Goal: Task Accomplishment & Management: Manage account settings

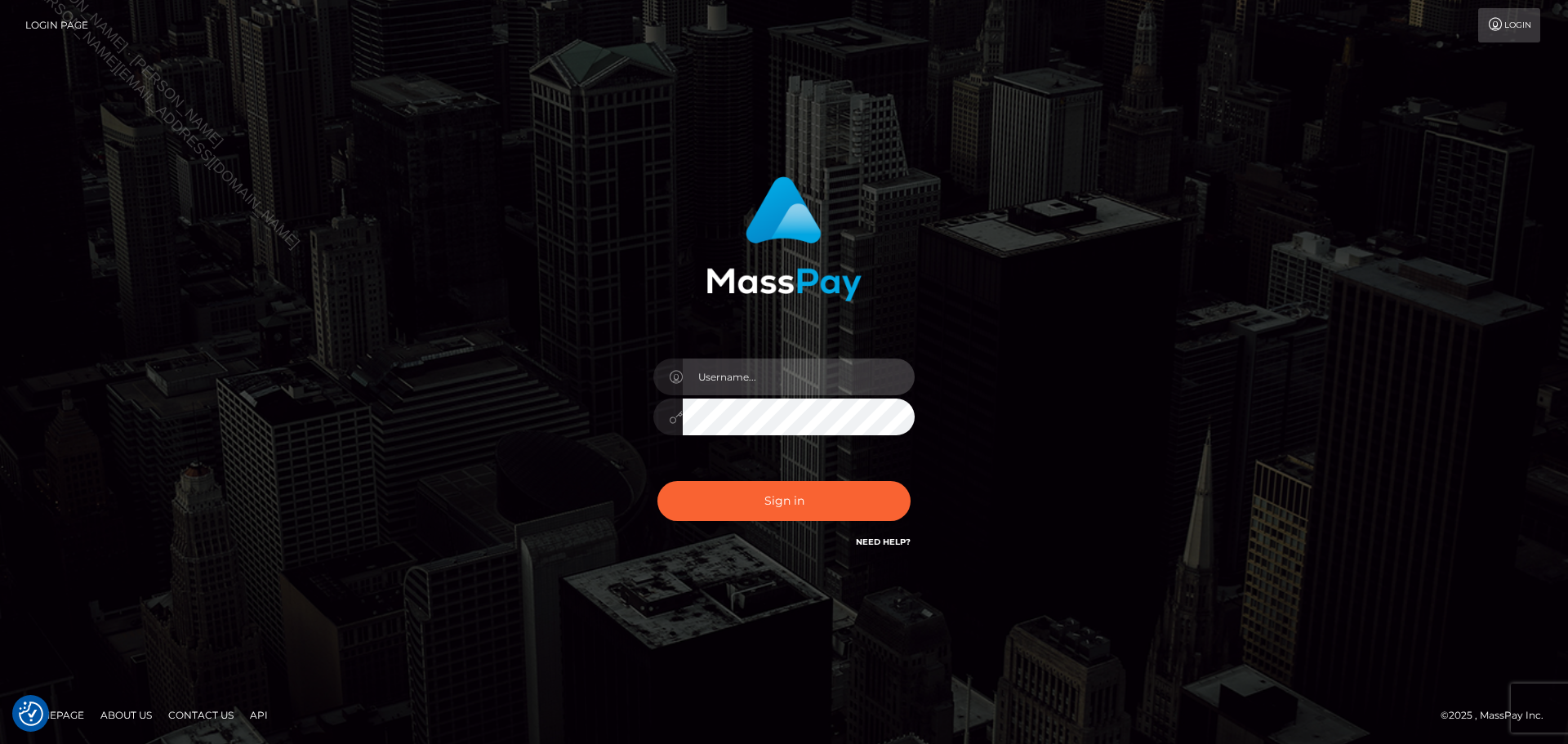
click at [771, 387] on input "text" at bounding box center [798, 376] width 232 height 37
type input "Seleen"
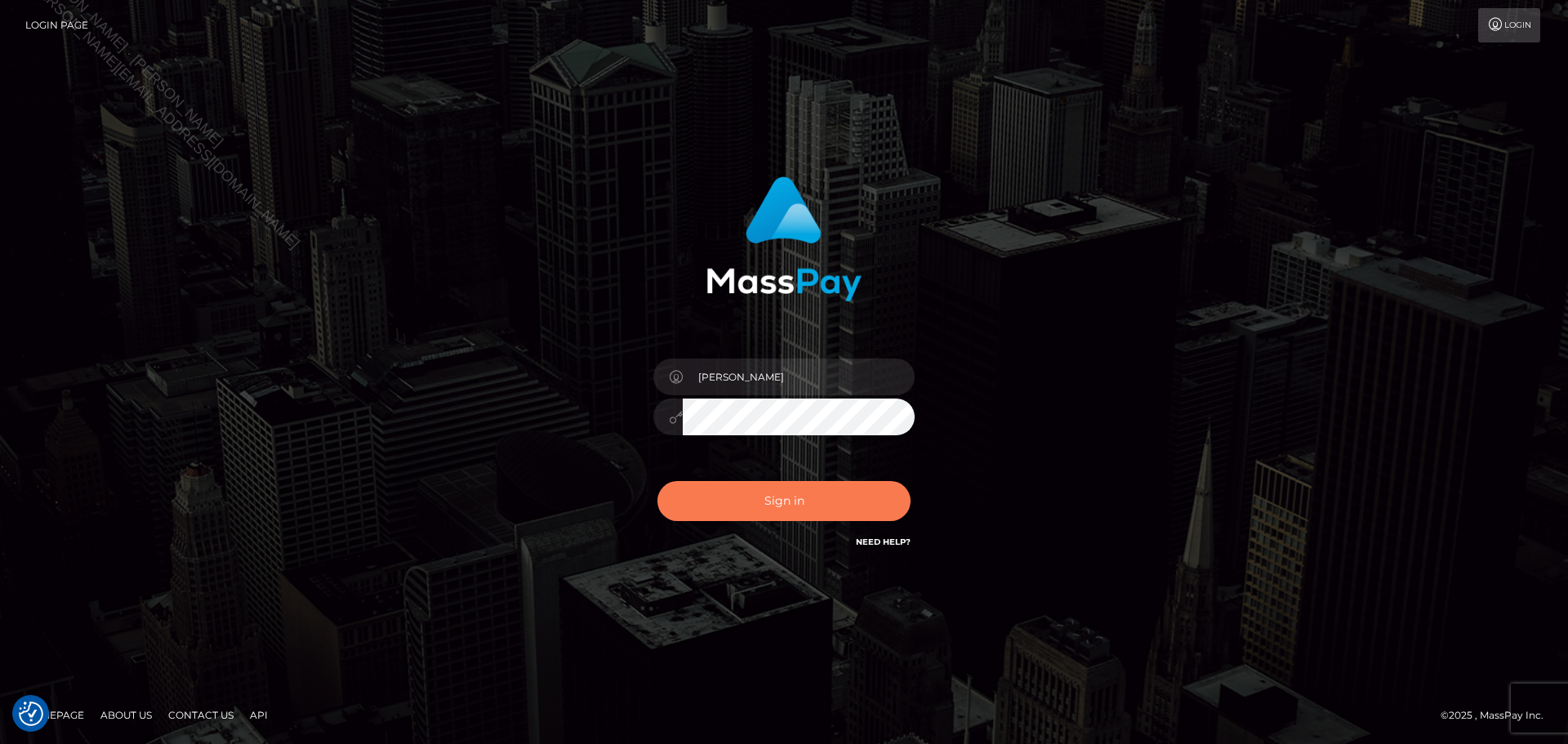
click at [811, 482] on button "Sign in" at bounding box center [784, 501] width 253 height 40
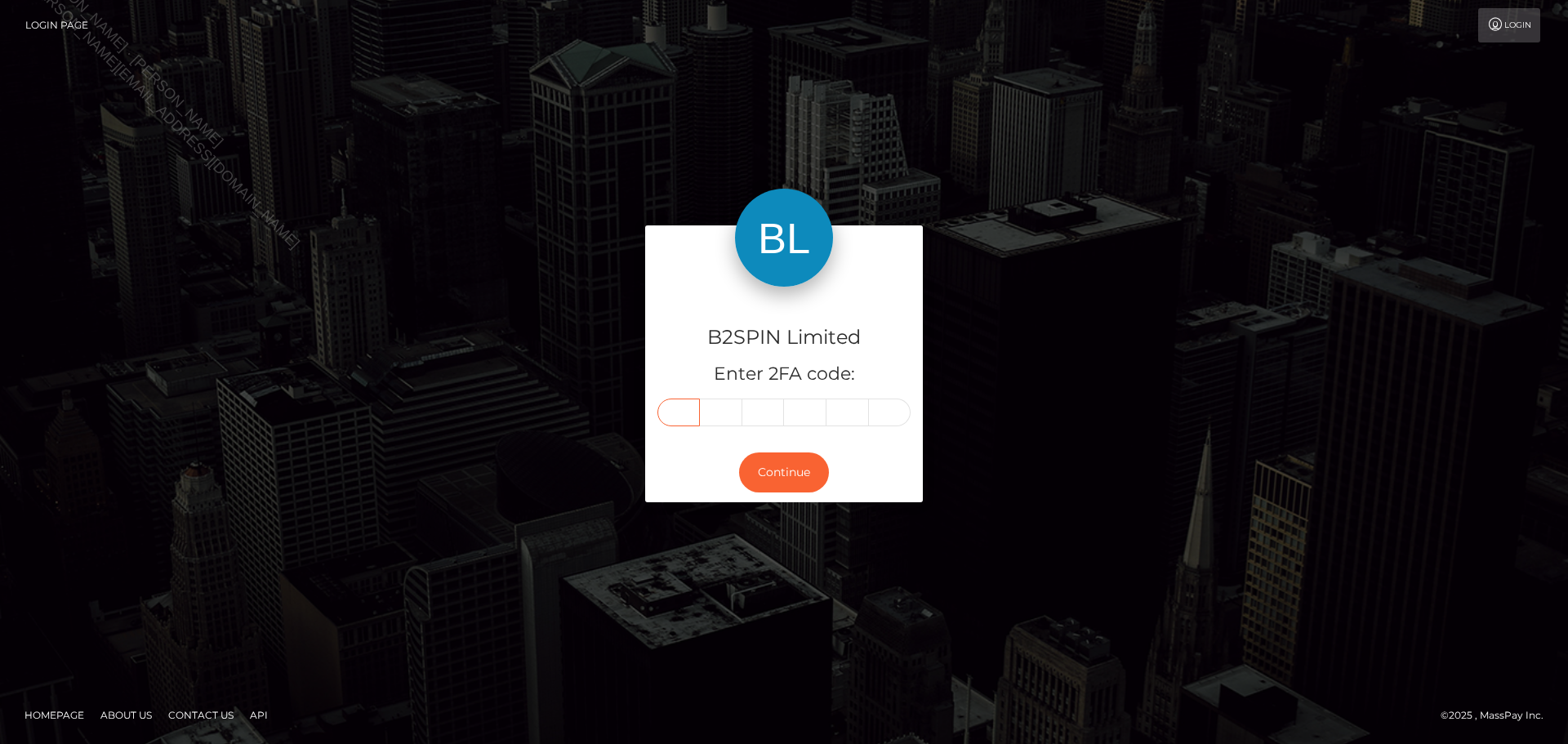
paste input "5"
type input "5"
type input "1"
type input "7"
type input "5"
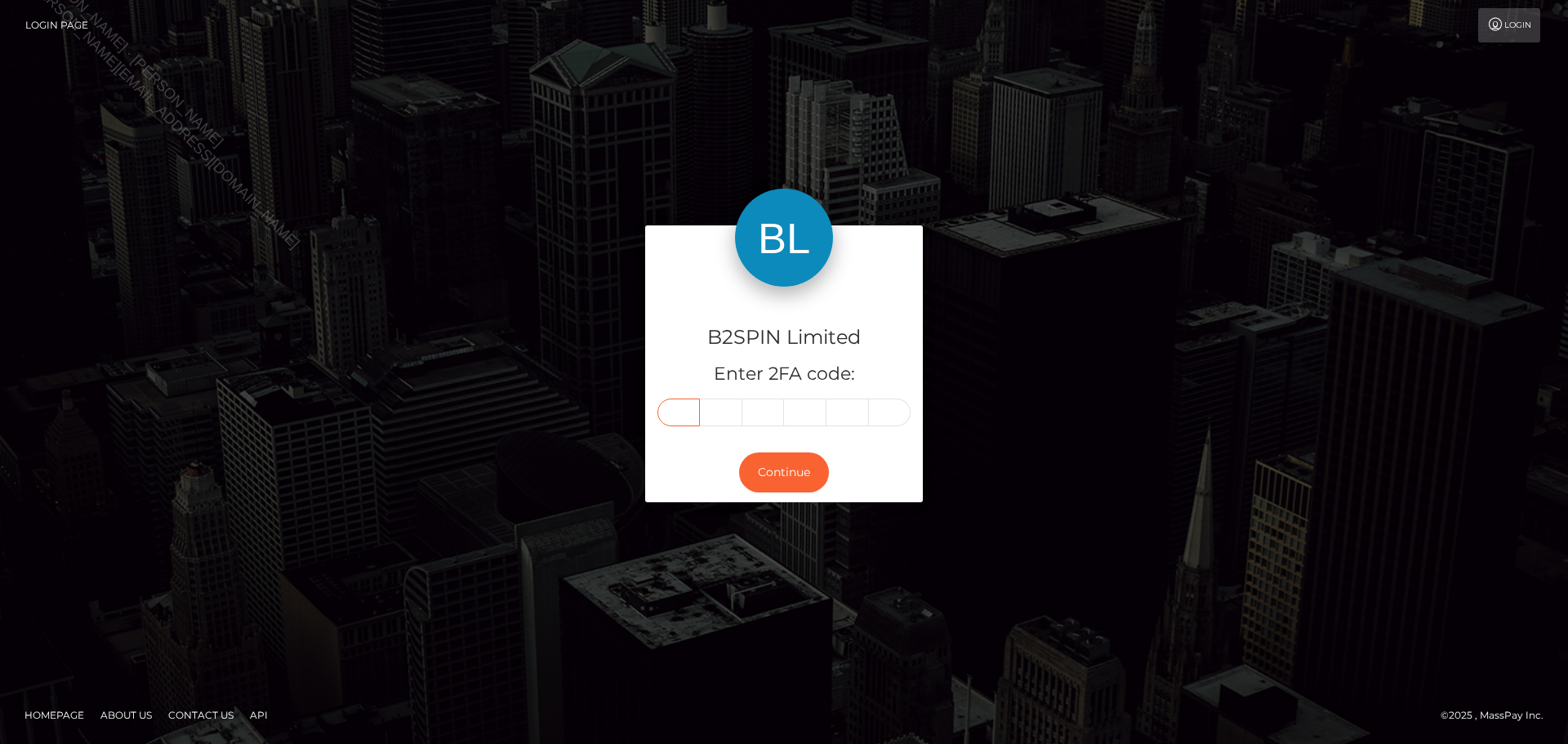
type input "6"
type input "5"
click at [800, 474] on button "Continue" at bounding box center [784, 472] width 90 height 40
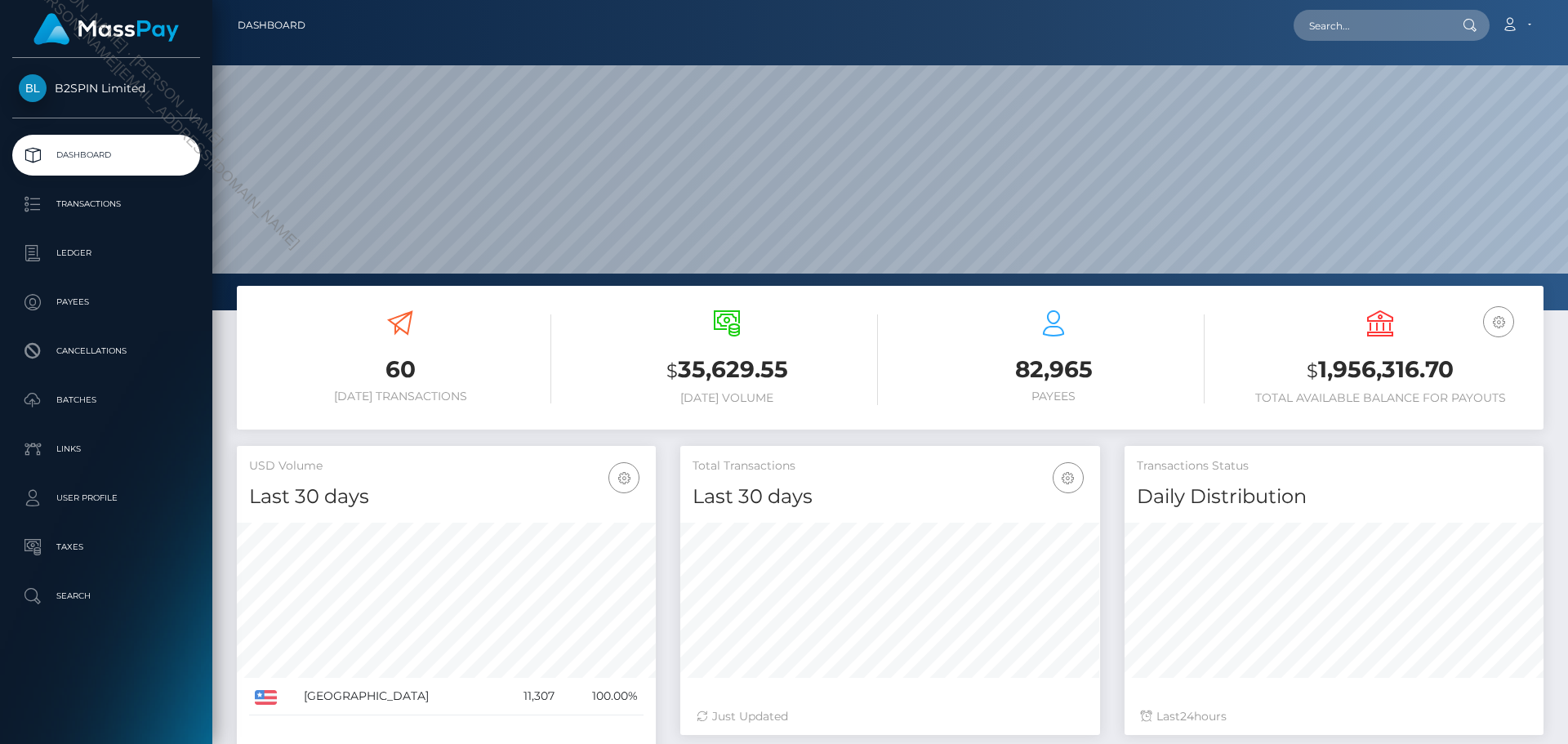
scroll to position [290, 419]
click at [100, 204] on p "Transactions" at bounding box center [106, 204] width 174 height 25
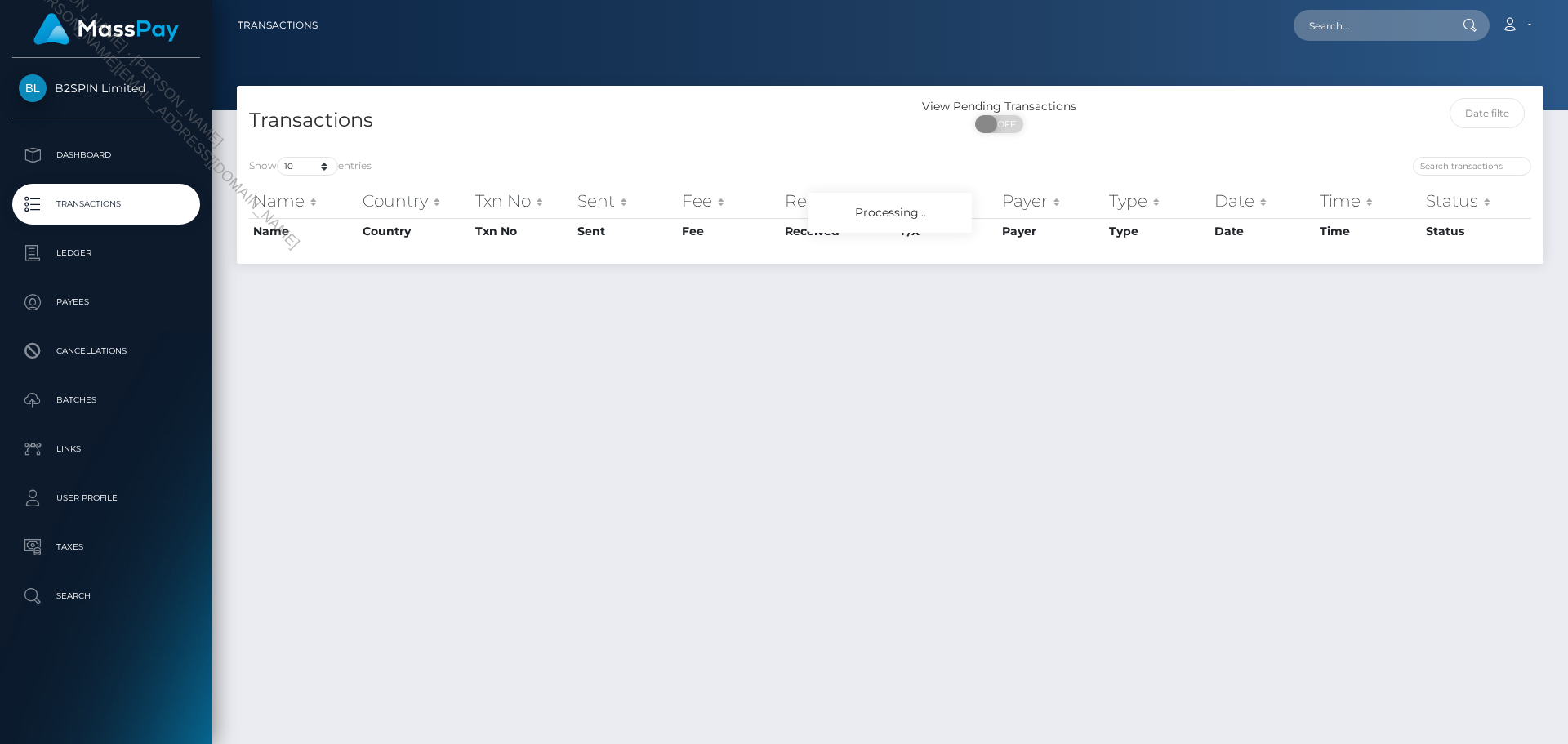
click at [997, 131] on span "OFF" at bounding box center [1004, 124] width 41 height 18
checkbox input "true"
click at [290, 170] on select "10 25 50 100 250 500 1,000 3,500" at bounding box center [307, 166] width 61 height 19
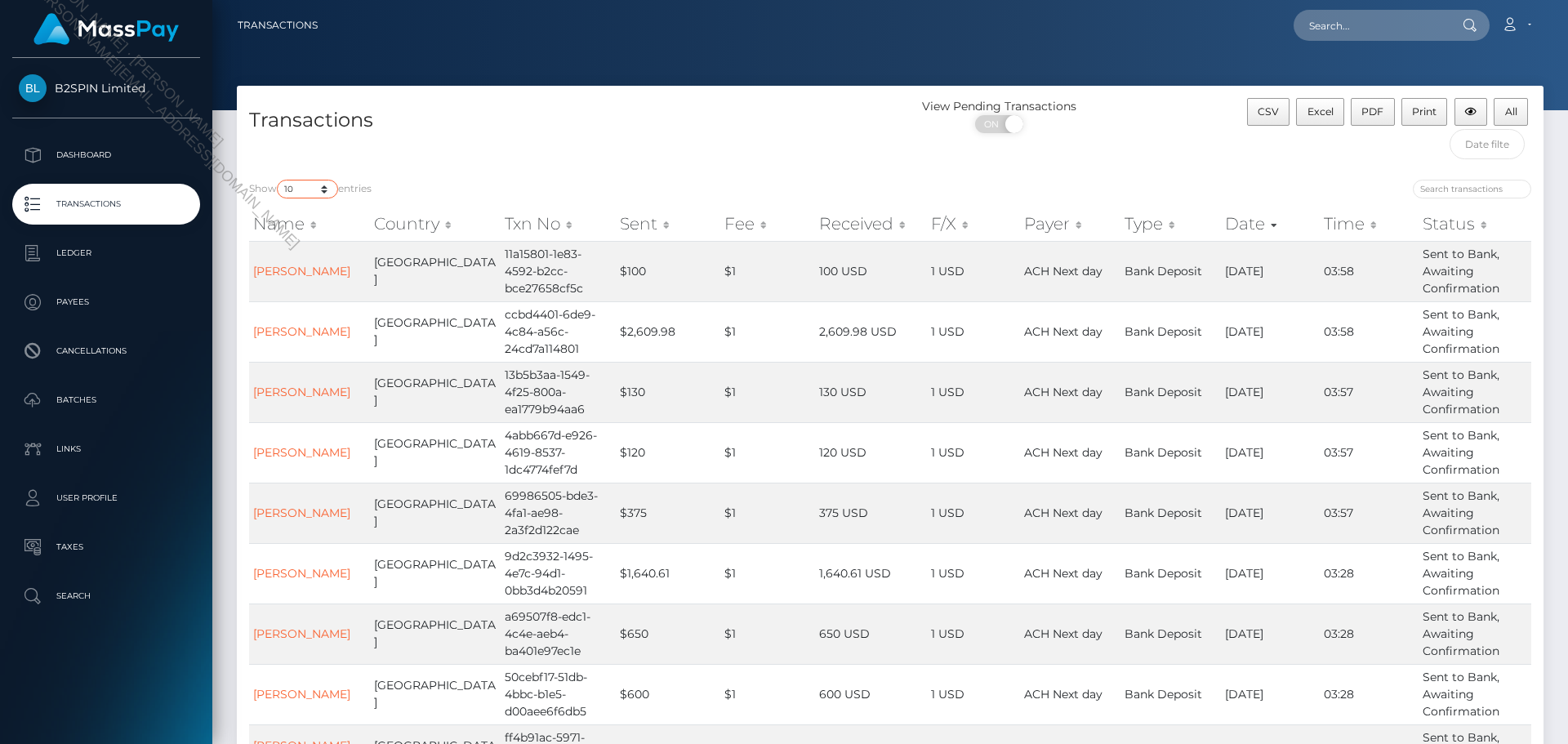
select select "3500"
click at [278, 180] on select "10 25 50 100 250 500 1,000 3,500" at bounding box center [307, 189] width 61 height 19
click at [531, 137] on div "Transactions" at bounding box center [564, 132] width 653 height 70
click at [1491, 156] on input "text" at bounding box center [1487, 143] width 76 height 30
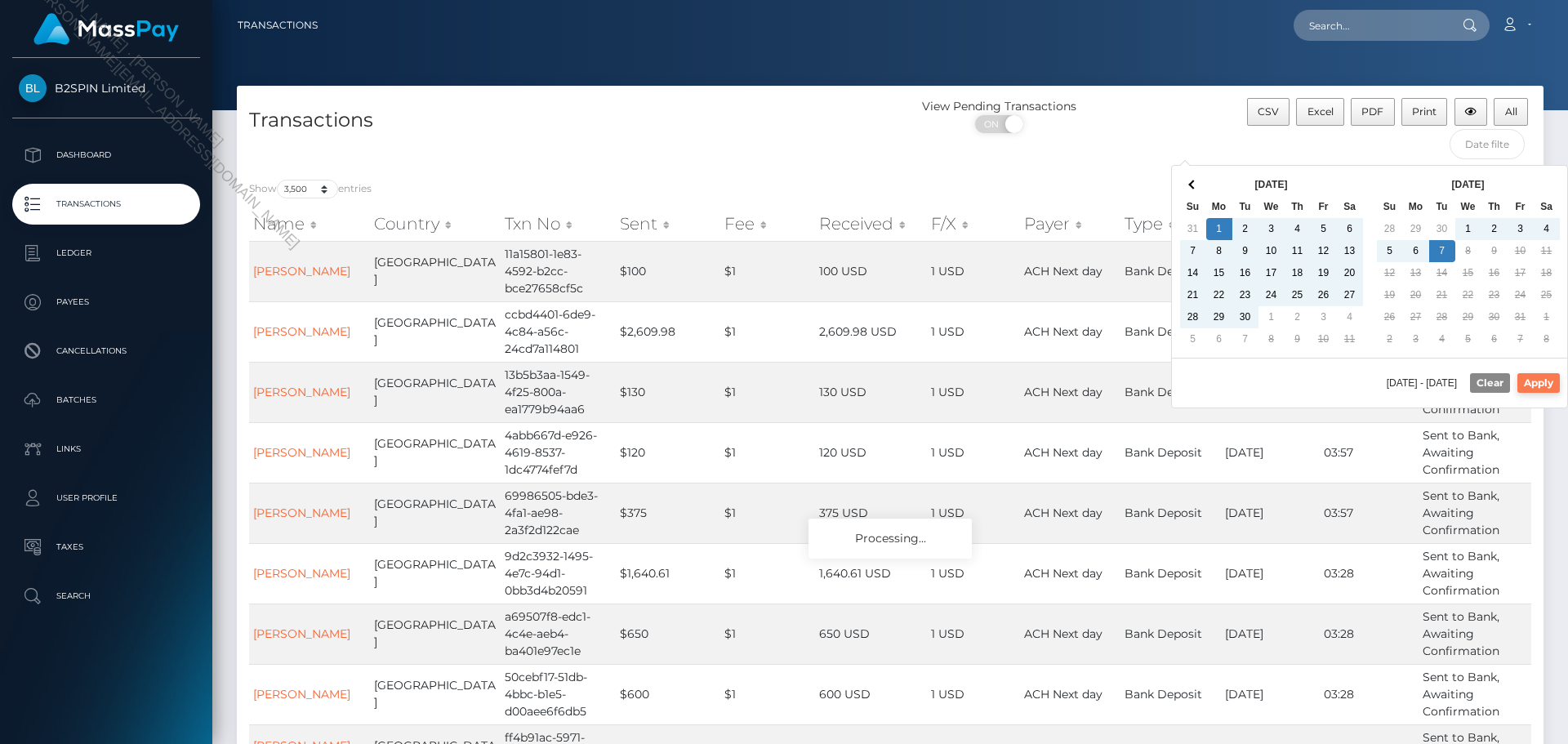
click at [1525, 381] on button "Apply" at bounding box center [1538, 382] width 42 height 20
type input "09/01/2025 - 10/07/2025"
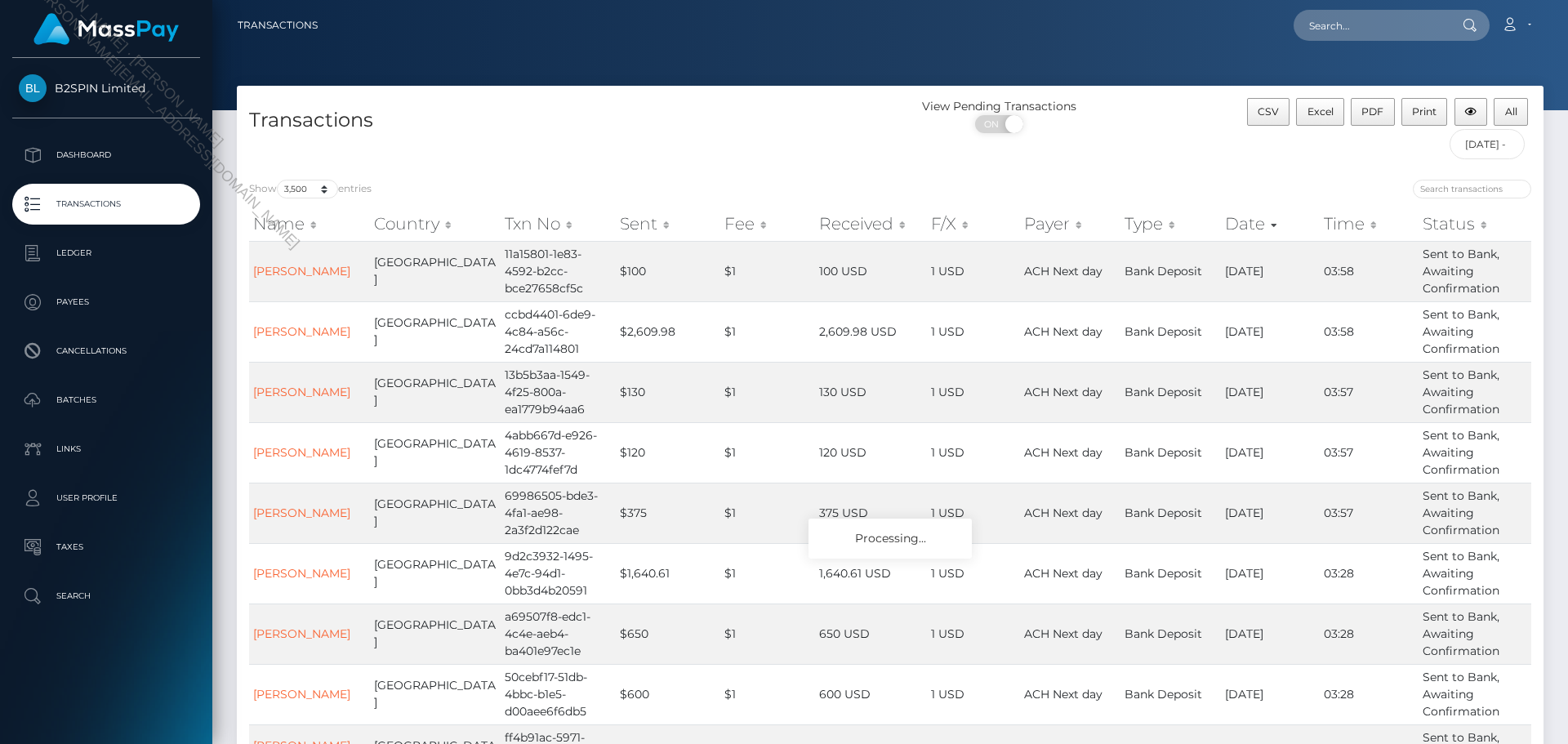
click at [1147, 163] on div "View Pending Transactions ON OFF" at bounding box center [1053, 132] width 326 height 70
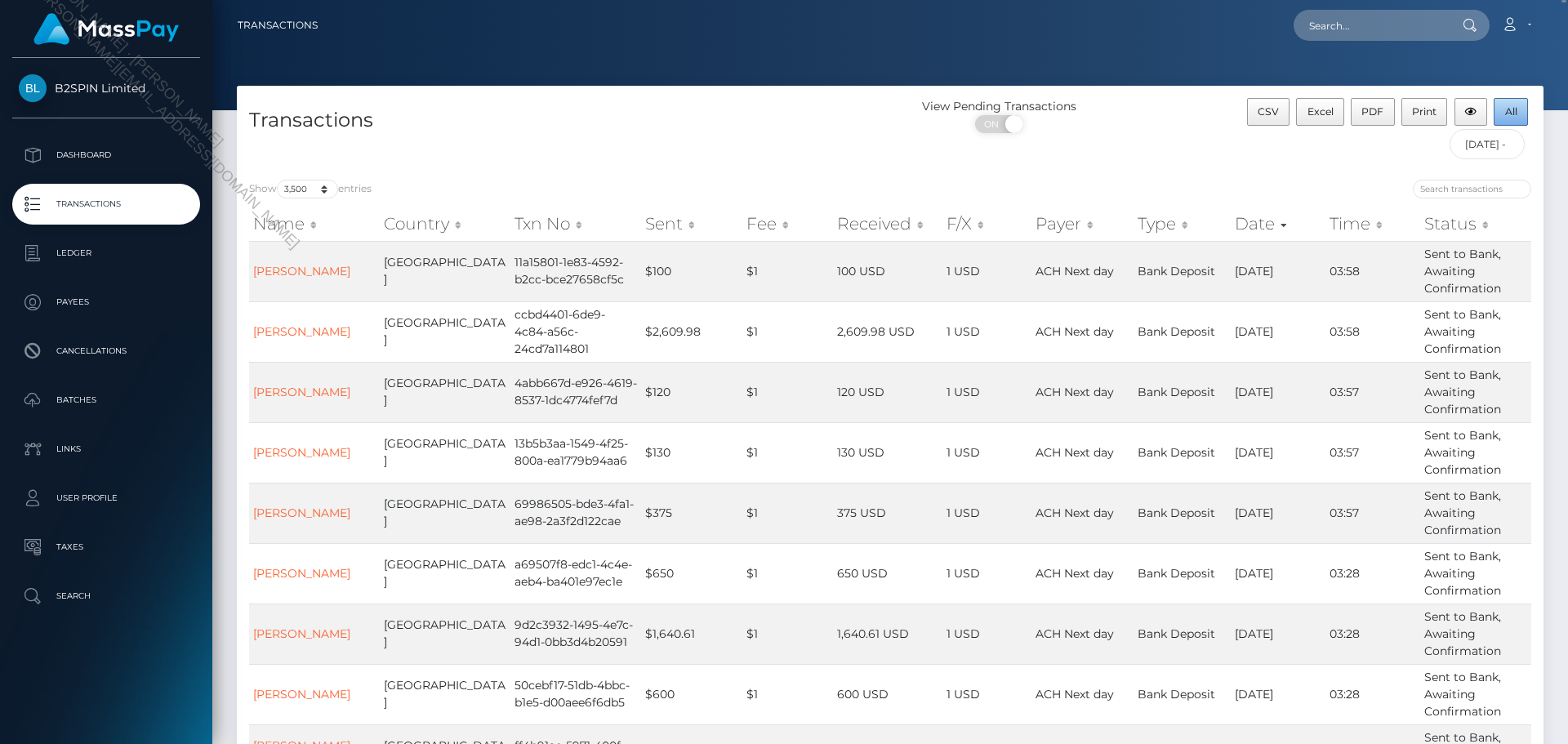
click at [1521, 115] on button "All" at bounding box center [1510, 112] width 34 height 27
click at [1359, 16] on input "text" at bounding box center [1370, 25] width 154 height 31
paste input "b6398d20-48e6-4e04-a479-08b222df67db"
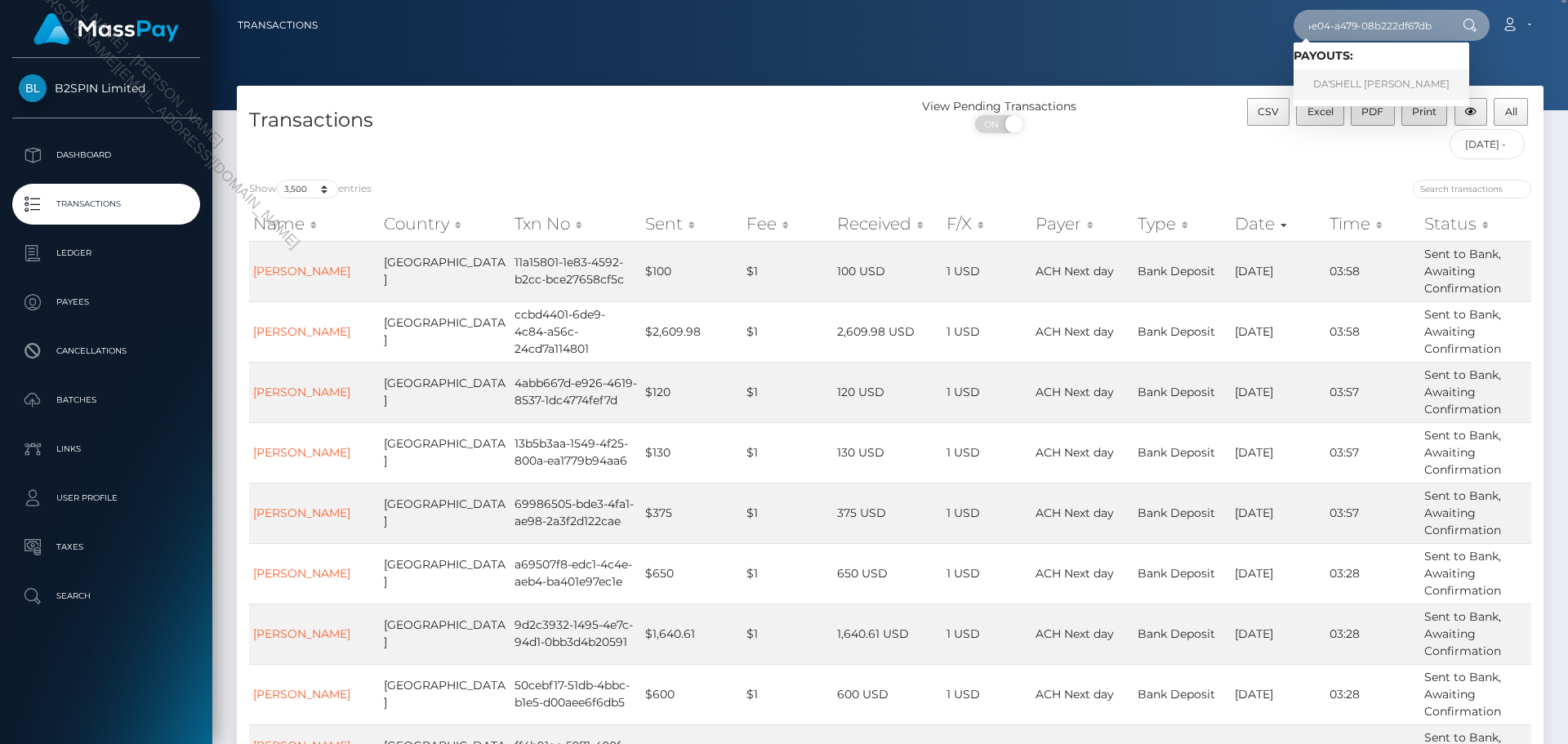
type input "b6398d20-48e6-4e04-a479-08b222df67db"
click at [1386, 88] on link "DA'SHELL LASHAY TOLSON" at bounding box center [1381, 84] width 175 height 30
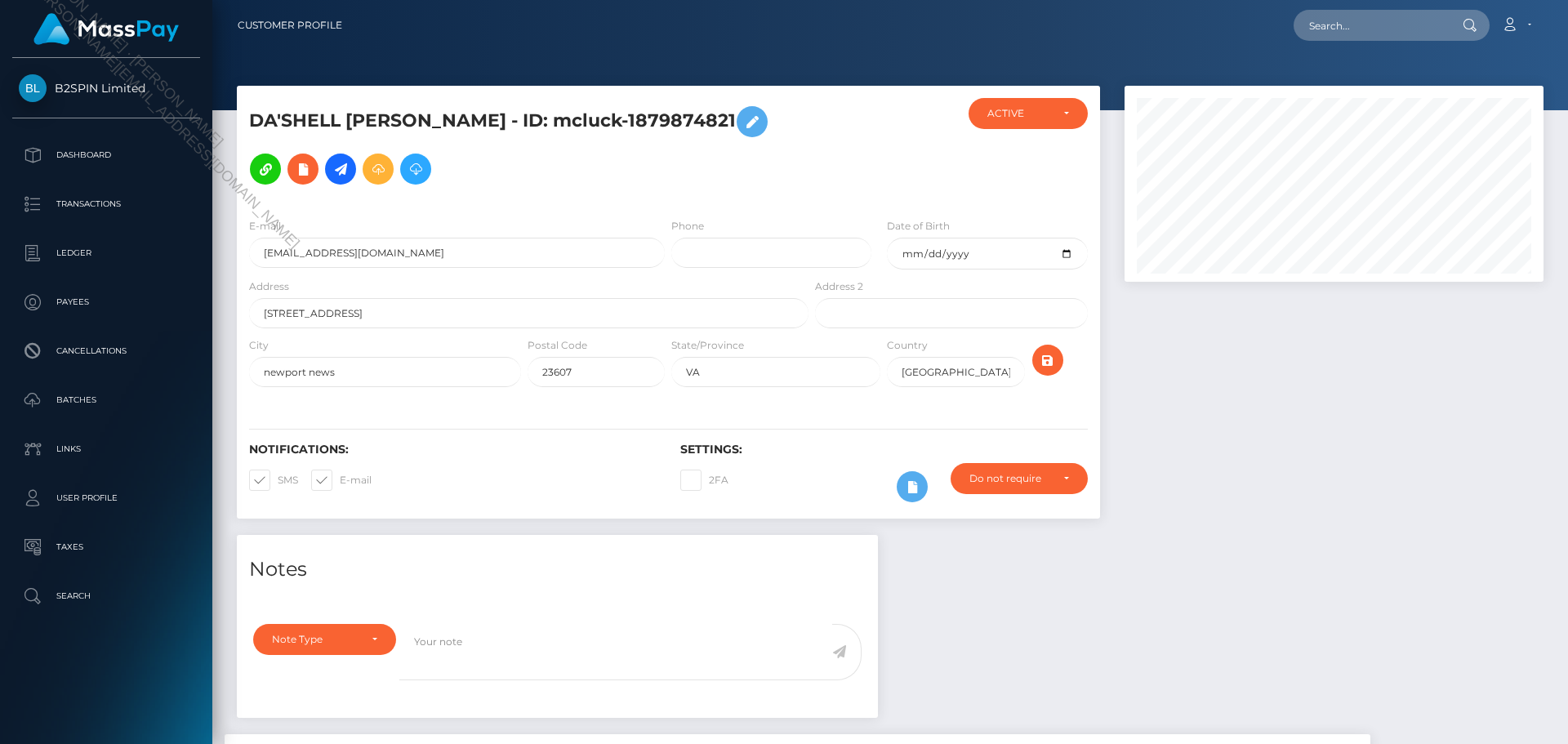
scroll to position [294, 0]
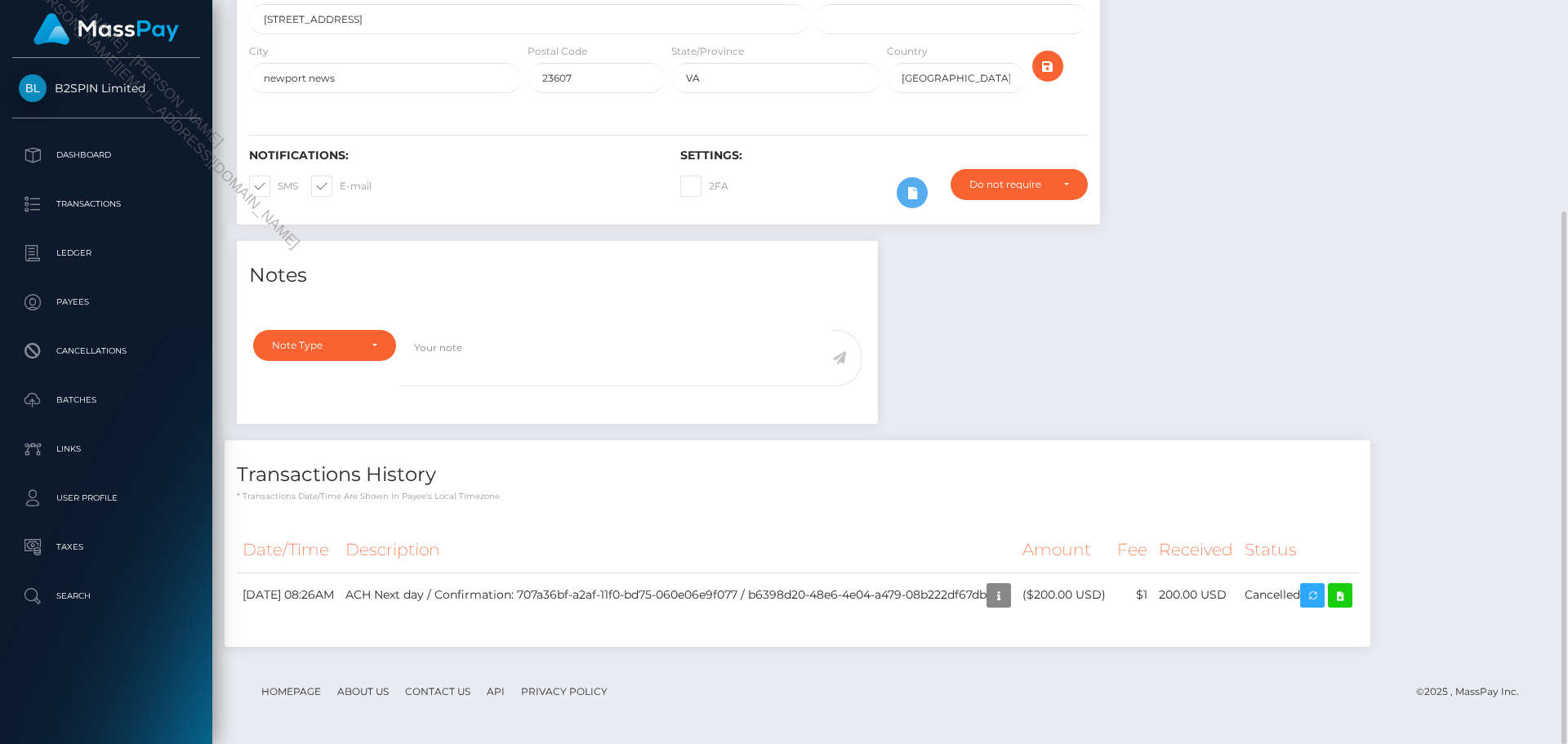
click at [1379, 353] on div "Notes Note Type Compliance Clear Compliance General Note Type" at bounding box center [889, 451] width 1331 height 422
click at [1274, 353] on div "Notes Note Type Compliance Clear Compliance General Note Type" at bounding box center [889, 451] width 1331 height 422
click at [1280, 399] on div "Notes Note Type Compliance Clear Compliance General Note Type" at bounding box center [889, 451] width 1331 height 422
click at [802, 126] on div "Notifications: SMS E-mail Settings: 2FA" at bounding box center [668, 167] width 863 height 115
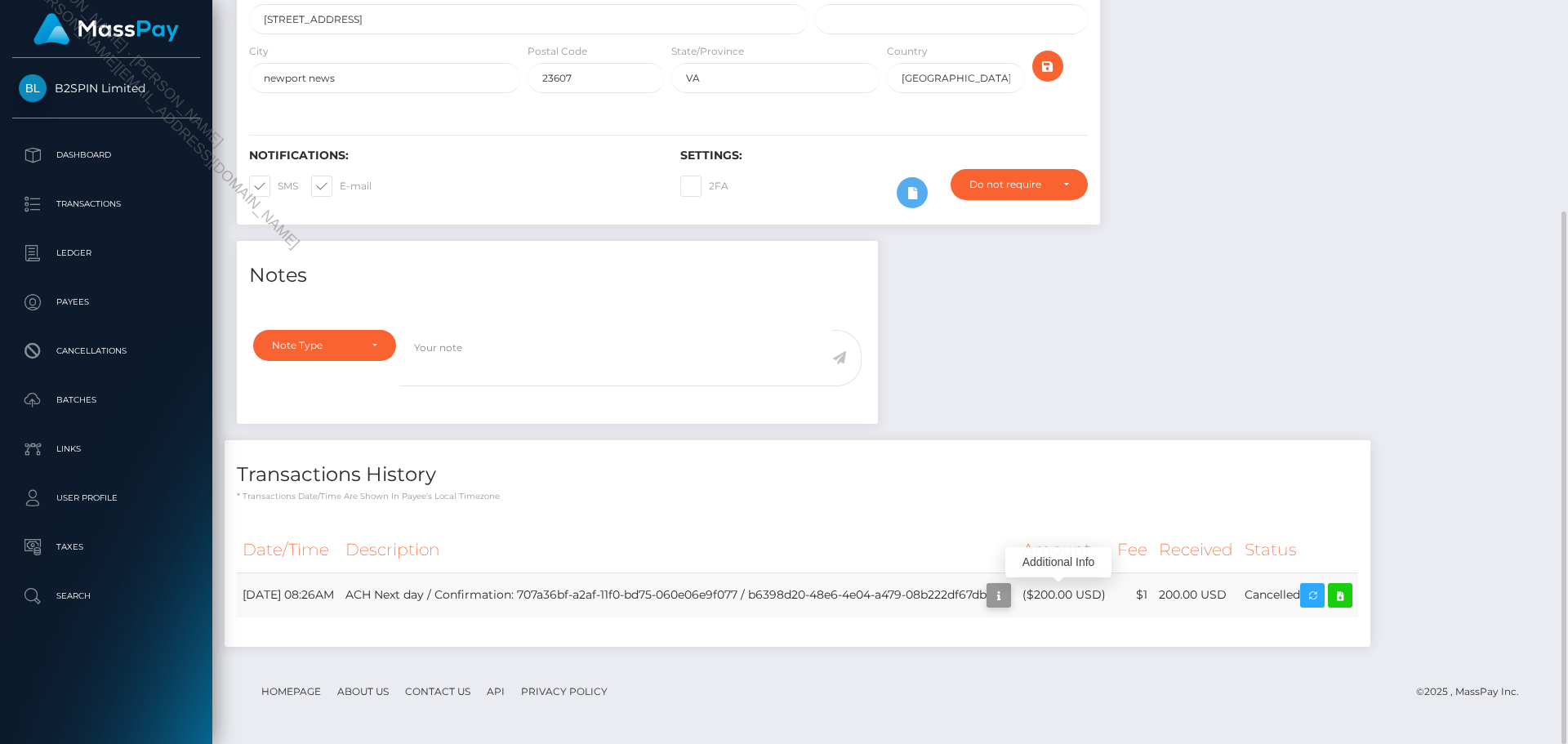
click at [1009, 600] on icon "button" at bounding box center [998, 595] width 20 height 21
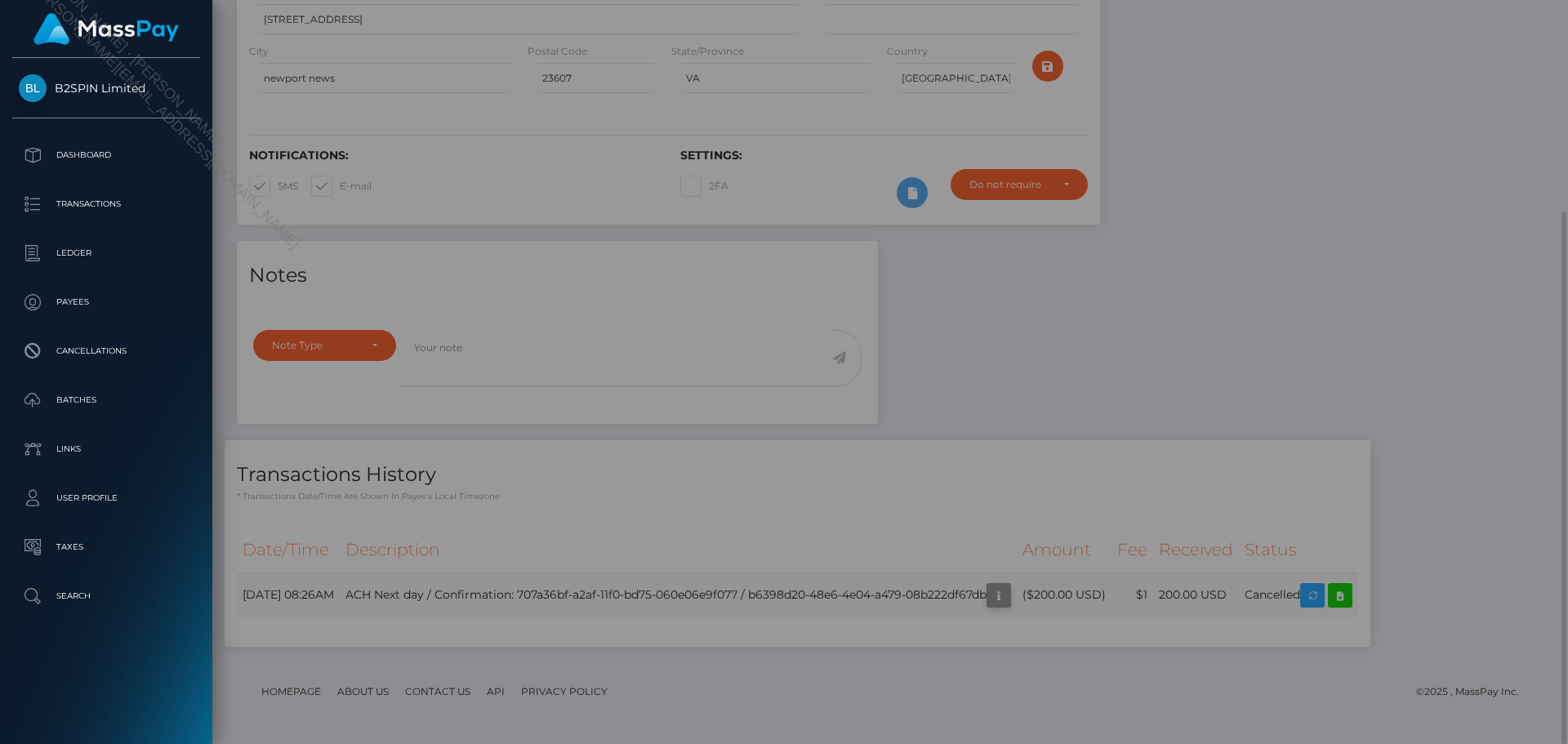
scroll to position [0, 0]
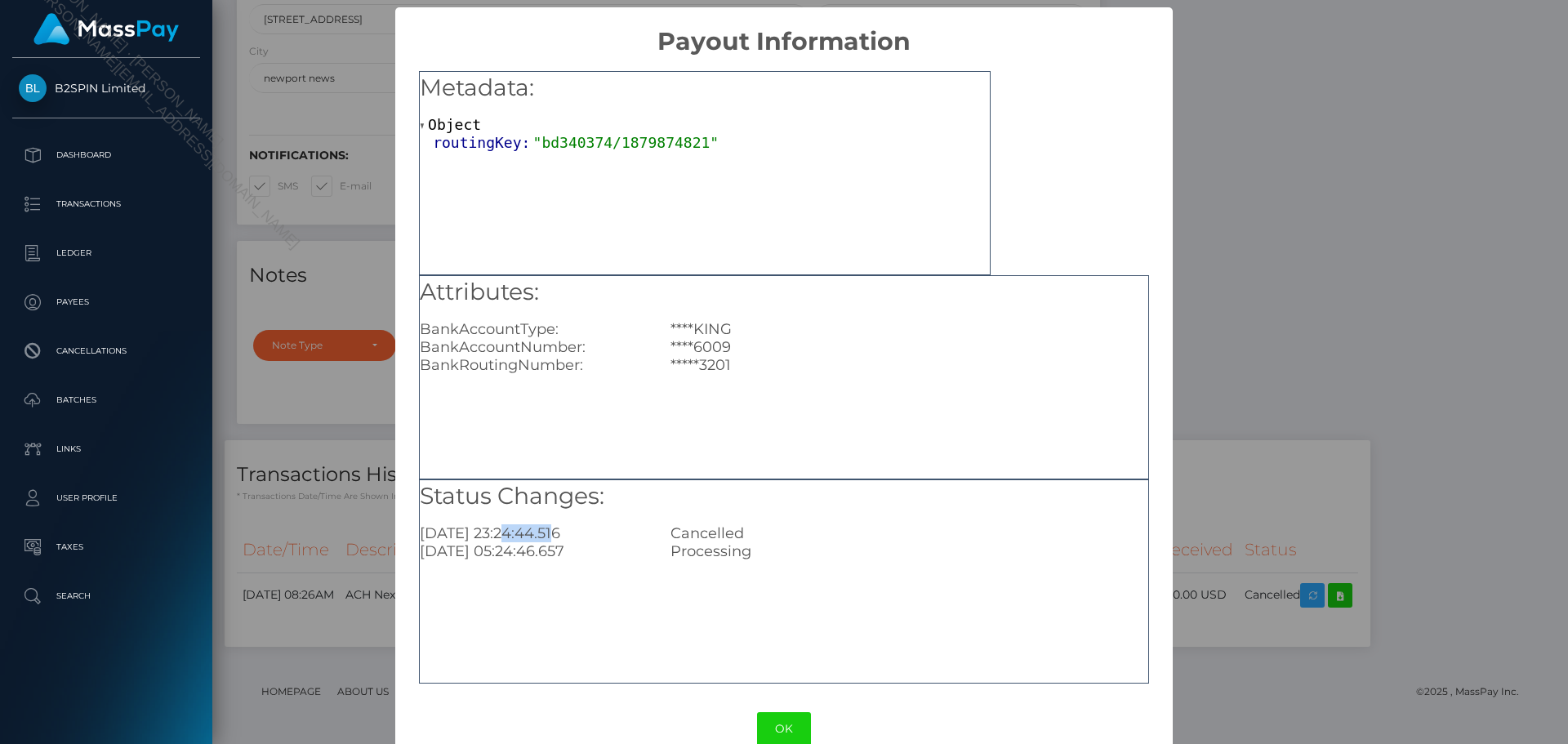
drag, startPoint x: 503, startPoint y: 534, endPoint x: 570, endPoint y: 524, distance: 67.7
click at [567, 524] on div "[DATE] 23:24:44.516" at bounding box center [533, 533] width 251 height 18
click at [536, 531] on div "[DATE] 23:24:44.516" at bounding box center [533, 533] width 251 height 18
click at [775, 731] on button "OK" at bounding box center [784, 729] width 54 height 34
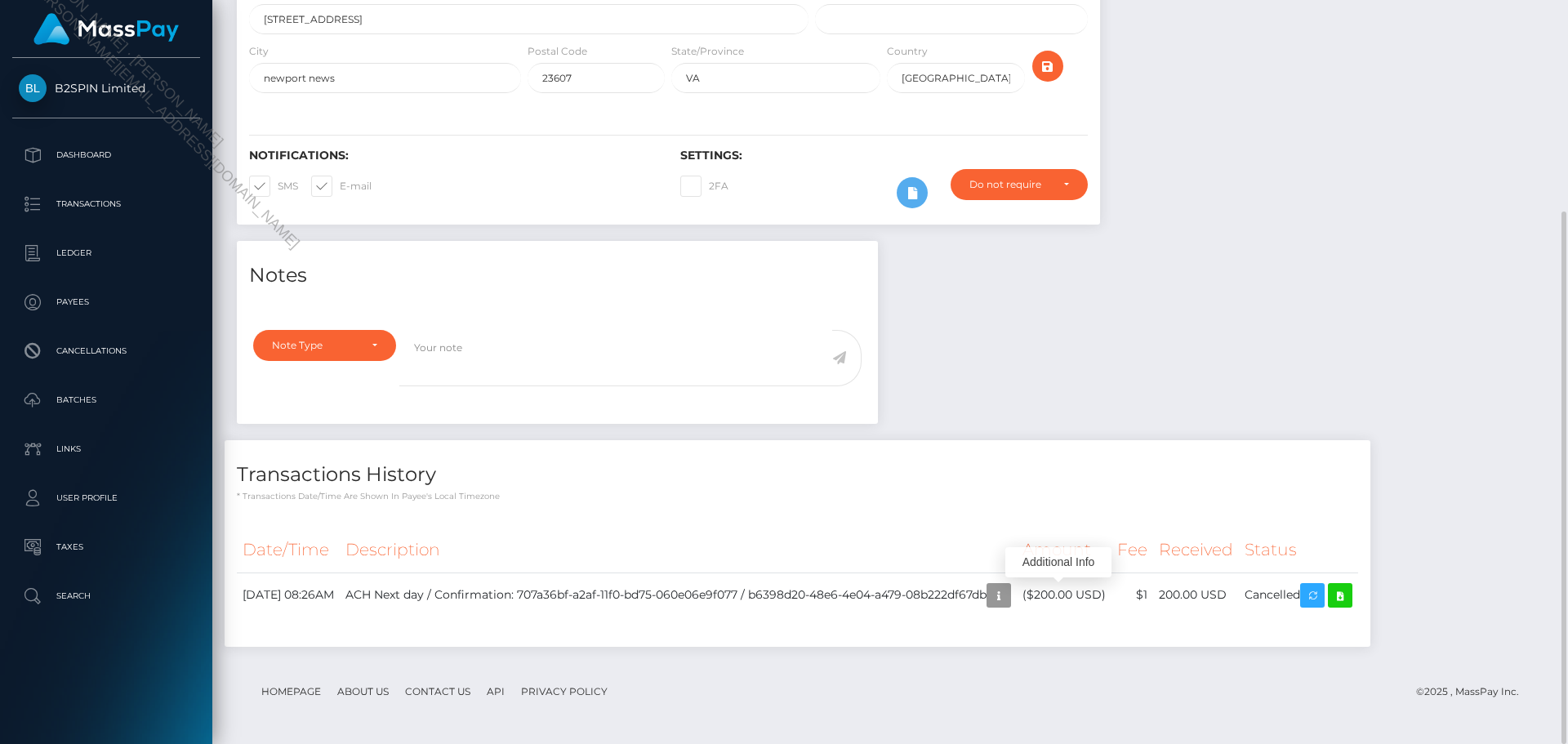
scroll to position [196, 419]
